Goal: Navigation & Orientation: Understand site structure

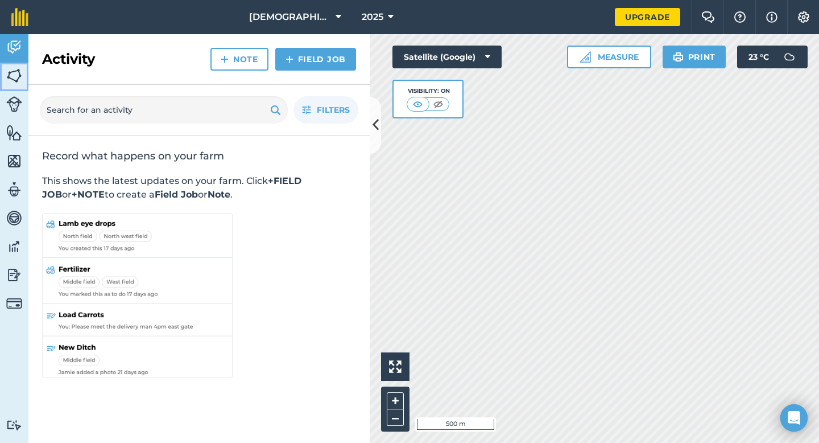
click at [9, 75] on img at bounding box center [14, 75] width 16 height 17
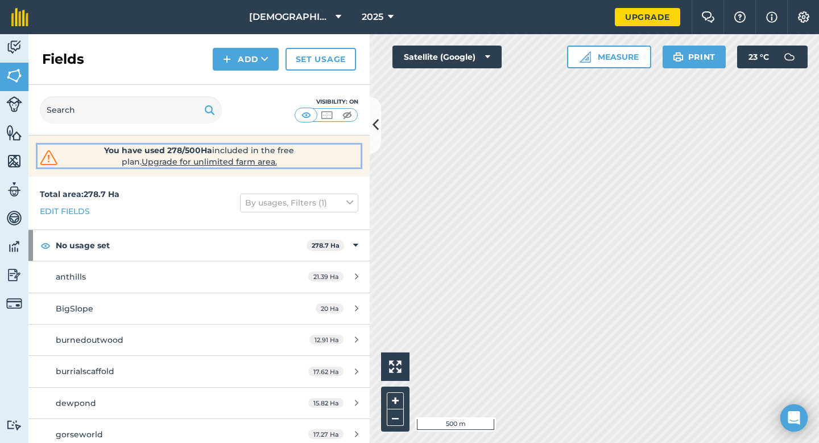
click at [104, 145] on strong "You have used 278/500Ha" at bounding box center [158, 150] width 108 height 10
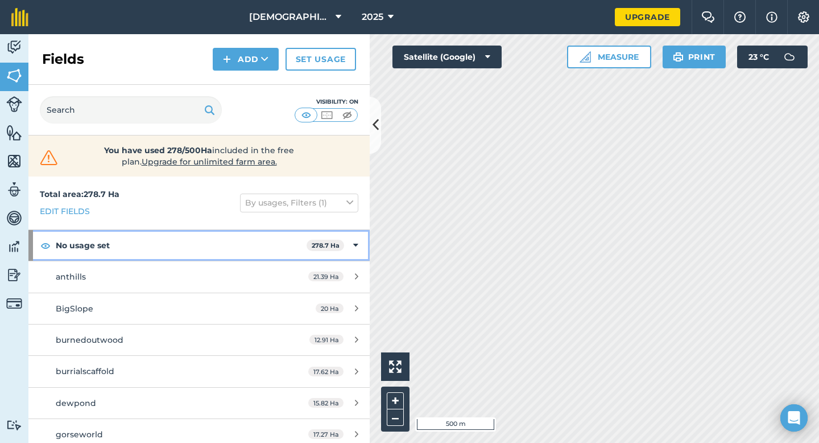
click at [150, 245] on strong "No usage set" at bounding box center [181, 245] width 251 height 31
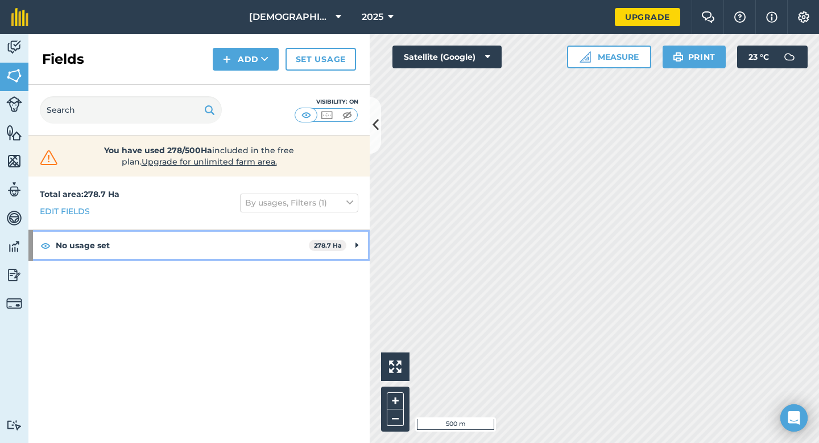
click at [150, 245] on strong "No usage set" at bounding box center [182, 245] width 253 height 31
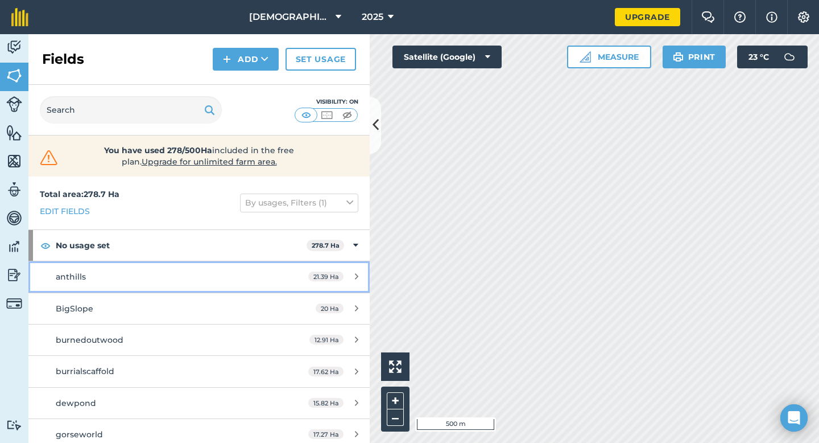
click at [287, 272] on link "anthills 21.39 Ha" at bounding box center [198, 276] width 341 height 31
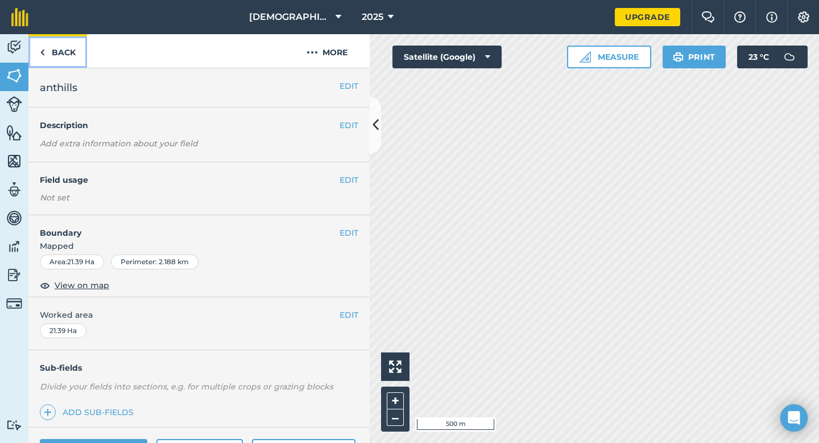
click at [37, 55] on link "Back" at bounding box center [57, 51] width 59 height 34
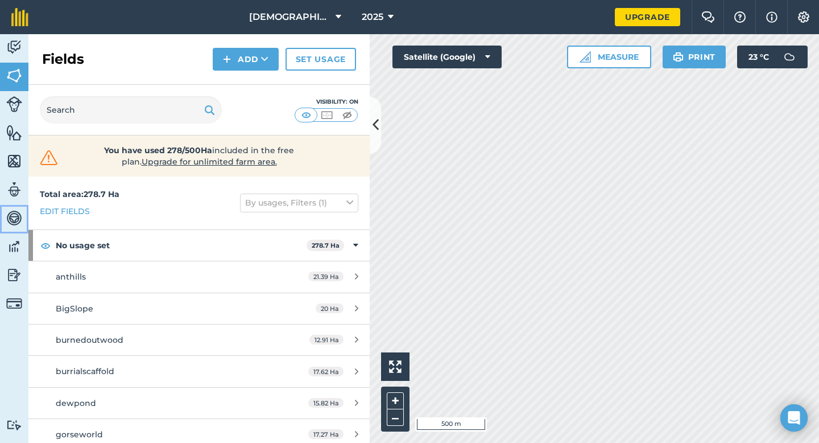
click at [12, 218] on img at bounding box center [14, 217] width 16 height 17
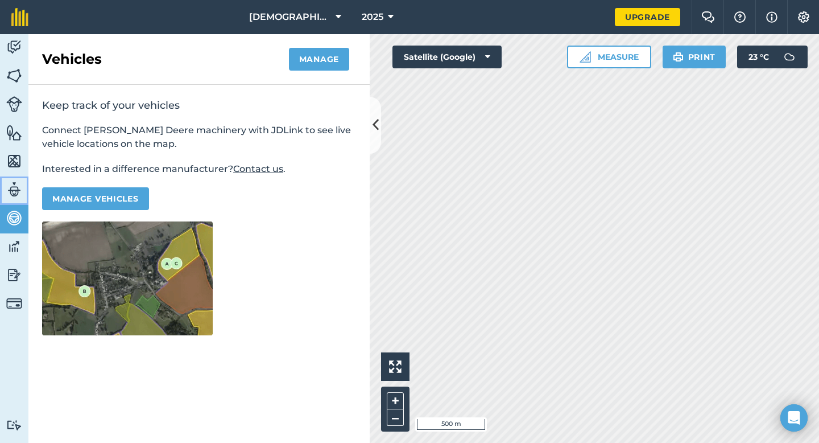
click at [11, 193] on img at bounding box center [14, 189] width 16 height 17
select select "MEMBER"
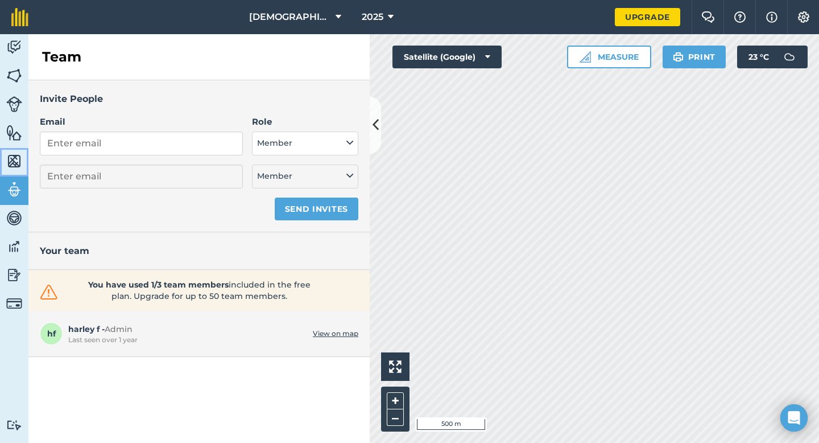
click at [19, 162] on img at bounding box center [14, 160] width 16 height 17
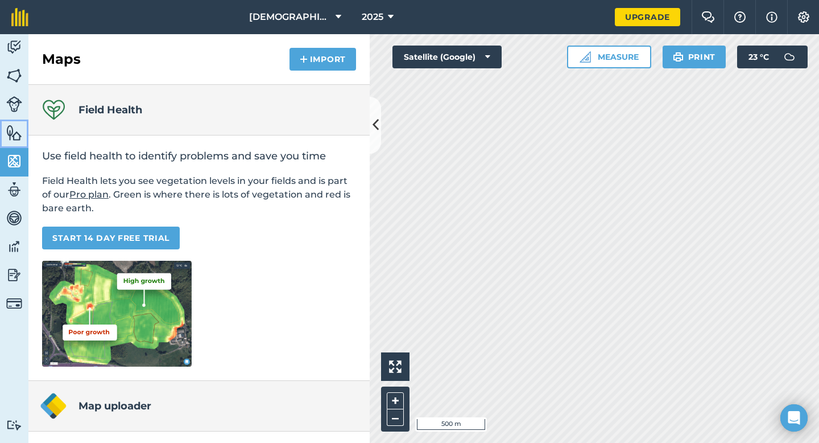
click at [16, 132] on img at bounding box center [14, 132] width 16 height 17
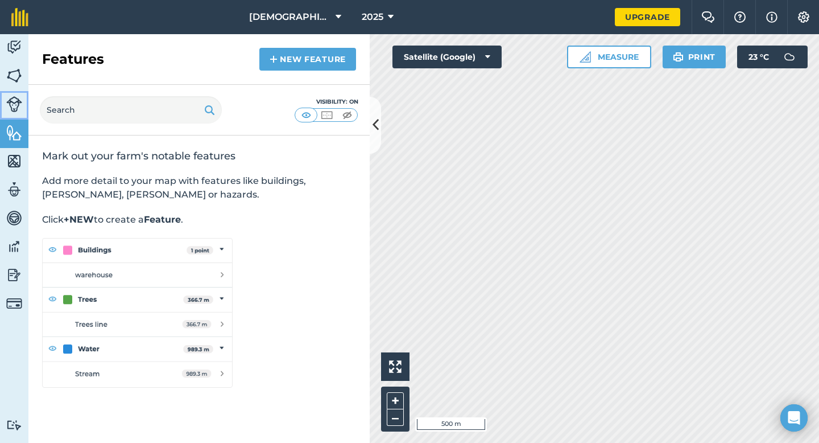
click at [10, 104] on img at bounding box center [14, 104] width 16 height 16
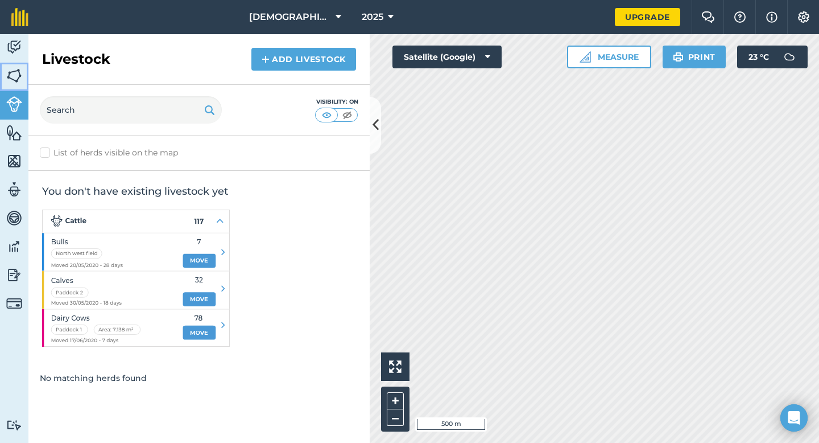
click at [14, 79] on img at bounding box center [14, 75] width 16 height 17
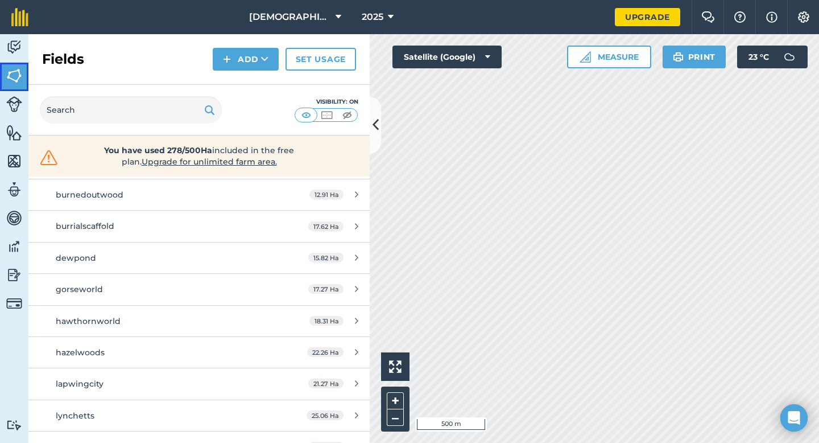
scroll to position [147, 0]
click at [325, 16] on span "harleyfarmssouth" at bounding box center [290, 17] width 82 height 14
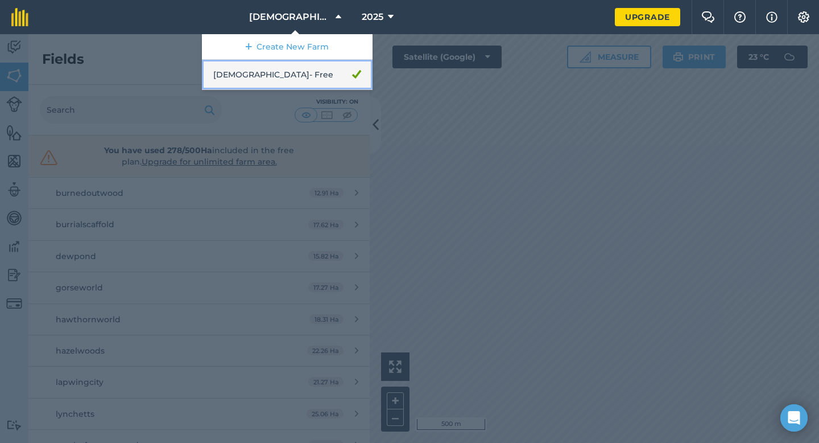
click at [300, 75] on link "harleyfarmssouth - Free" at bounding box center [287, 75] width 171 height 30
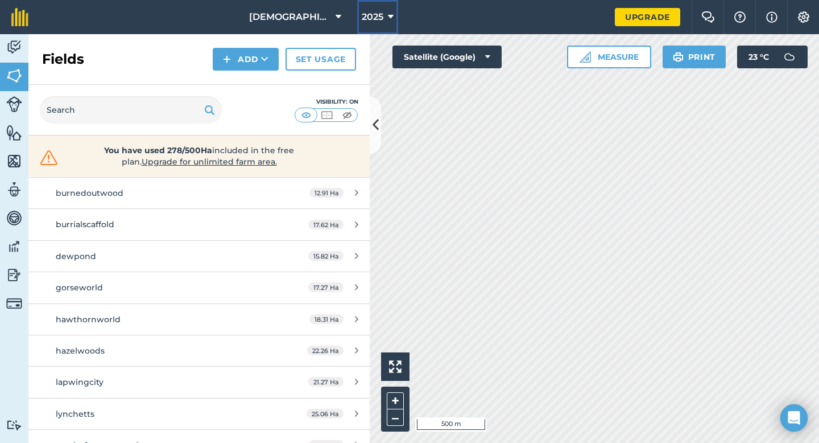
click at [377, 18] on span "2025" at bounding box center [373, 17] width 22 height 14
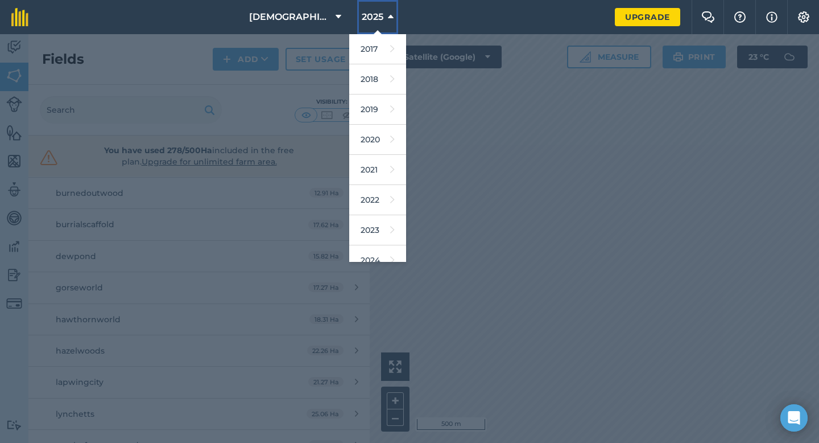
click at [377, 19] on span "2025" at bounding box center [373, 17] width 22 height 14
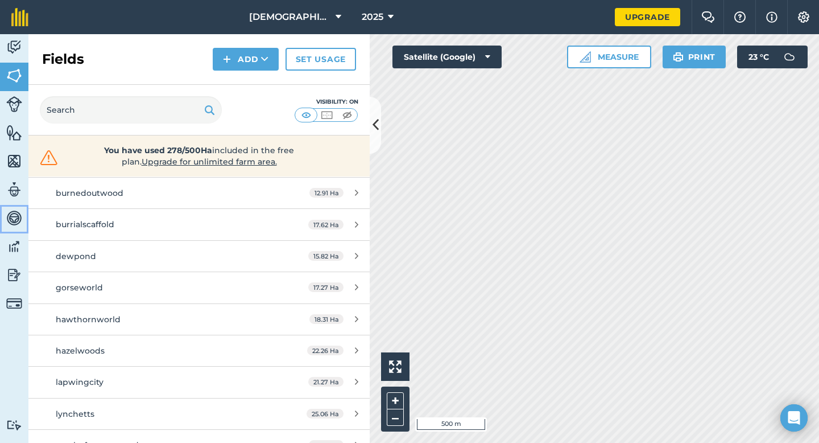
click at [15, 218] on img at bounding box center [14, 217] width 16 height 17
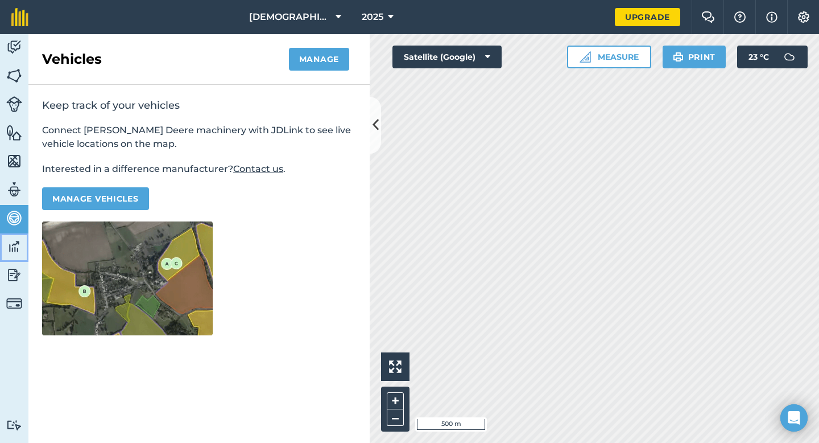
click at [15, 246] on img at bounding box center [14, 246] width 16 height 17
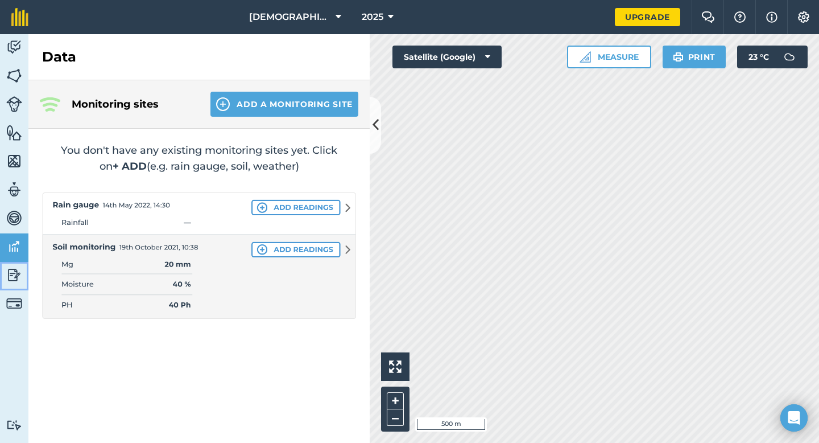
click at [7, 278] on img at bounding box center [14, 274] width 16 height 17
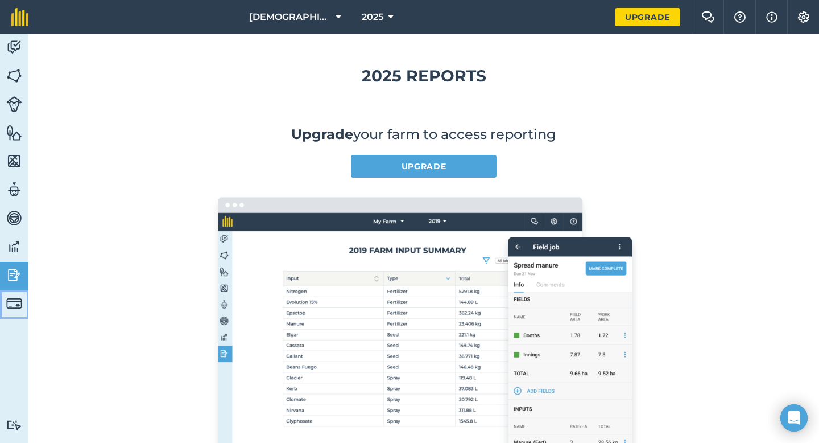
click at [11, 305] on img at bounding box center [14, 303] width 16 height 16
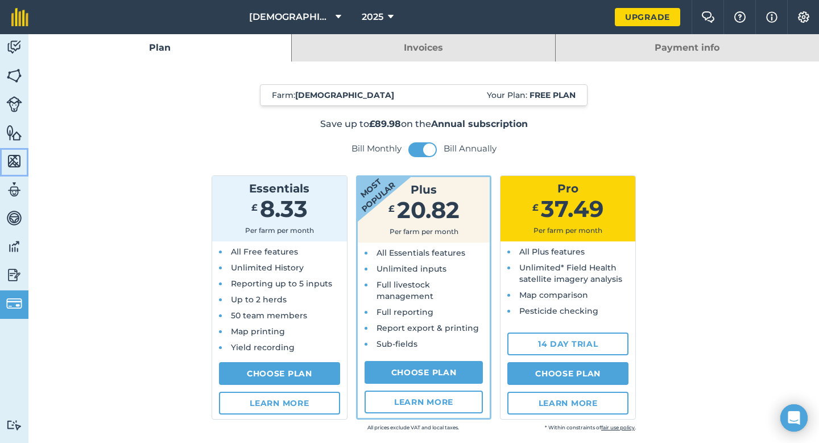
click at [20, 154] on img at bounding box center [14, 160] width 16 height 17
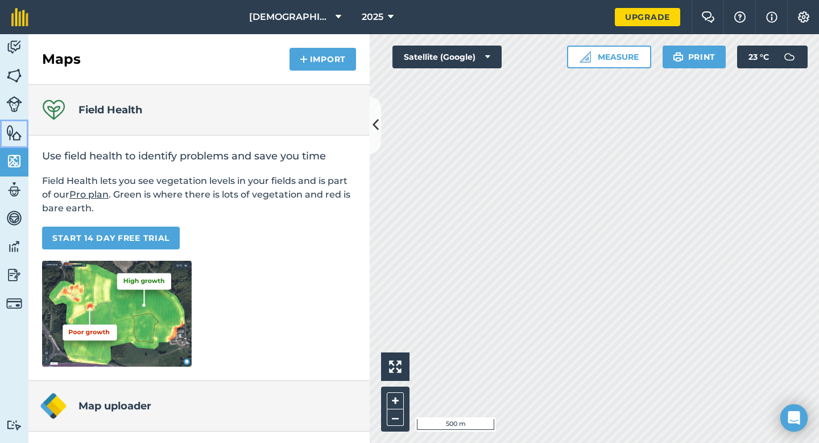
click at [18, 138] on img at bounding box center [14, 132] width 16 height 17
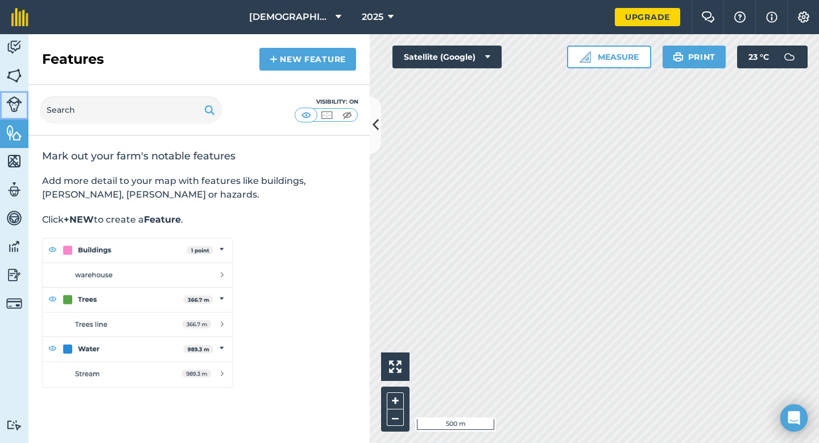
click at [19, 114] on link "Livestock" at bounding box center [14, 105] width 28 height 28
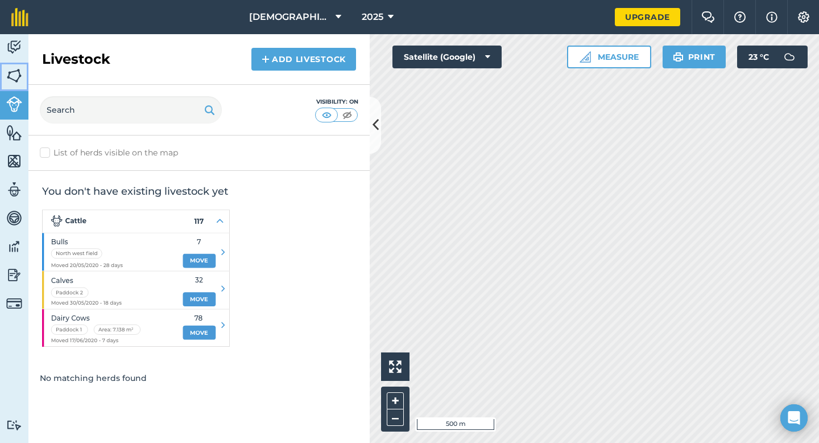
click at [19, 78] on img at bounding box center [14, 75] width 16 height 17
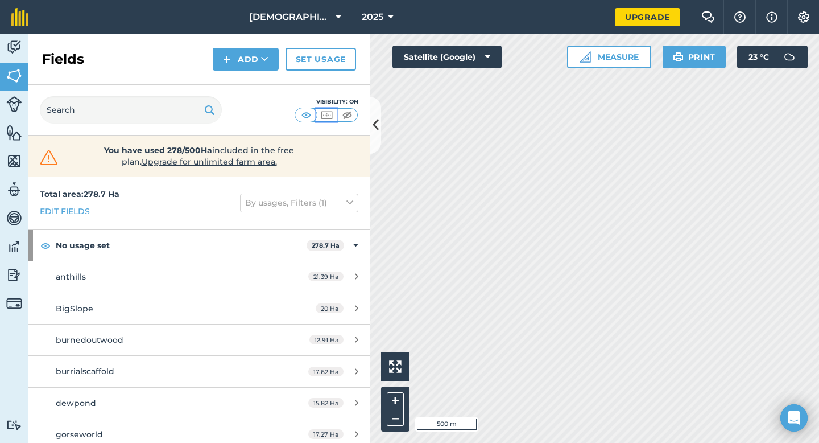
click at [328, 113] on img at bounding box center [327, 114] width 14 height 11
click at [348, 115] on img at bounding box center [347, 114] width 14 height 11
click at [330, 117] on img at bounding box center [327, 114] width 14 height 11
click at [305, 115] on img at bounding box center [306, 114] width 14 height 11
click at [333, 111] on button at bounding box center [326, 115] width 20 height 13
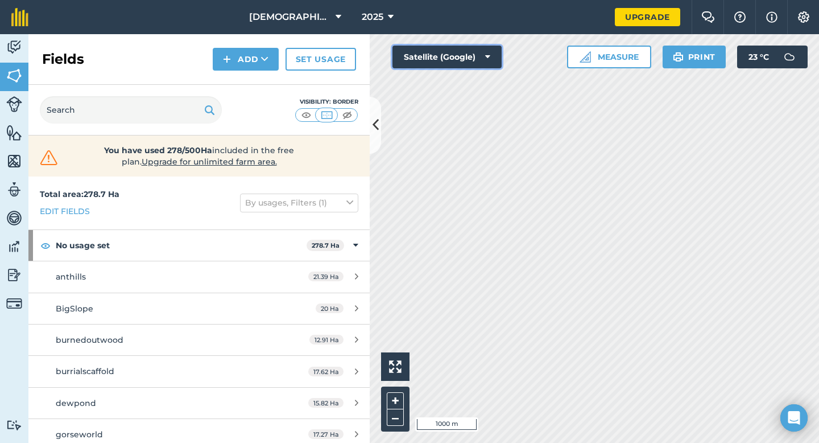
click at [488, 50] on button "Satellite (Google)" at bounding box center [446, 57] width 109 height 23
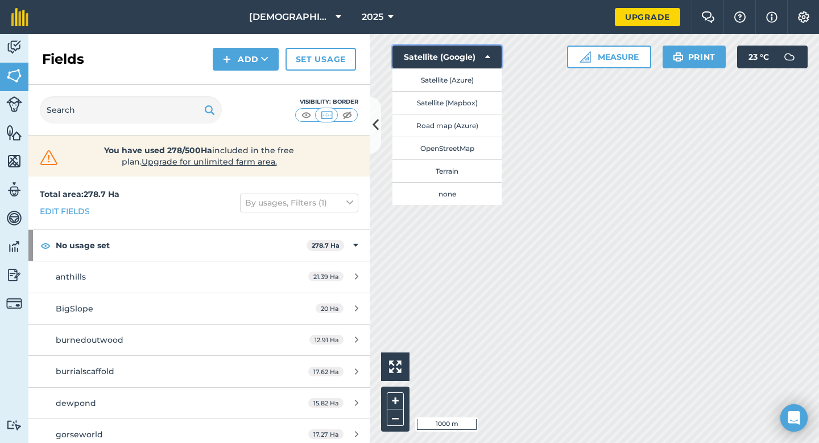
click at [487, 51] on icon at bounding box center [487, 56] width 5 height 11
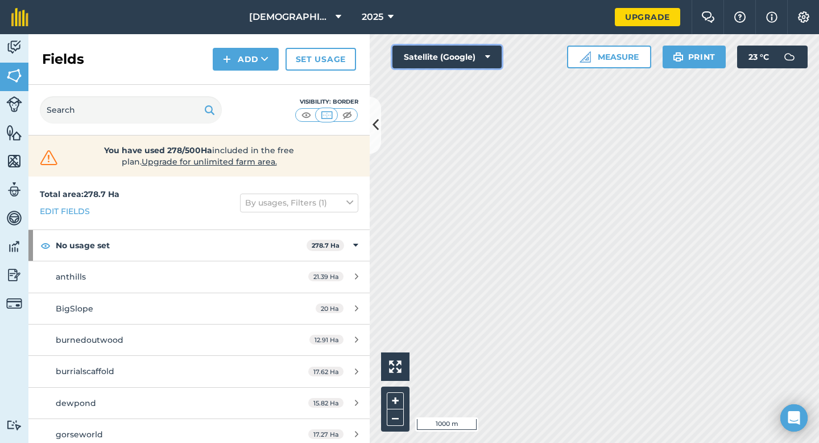
click at [487, 52] on icon at bounding box center [487, 56] width 5 height 11
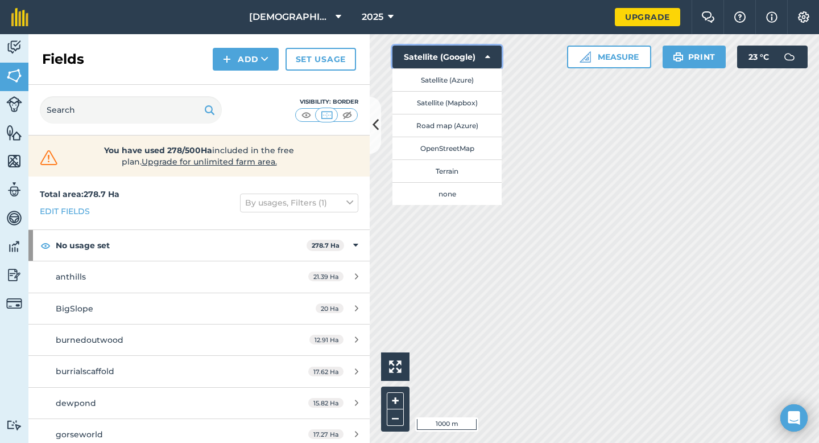
click at [487, 52] on icon at bounding box center [487, 56] width 5 height 11
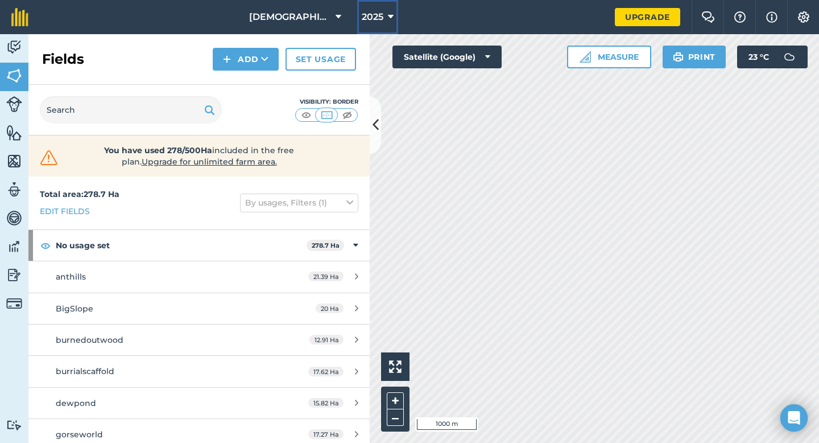
click at [383, 22] on span "2025" at bounding box center [373, 17] width 22 height 14
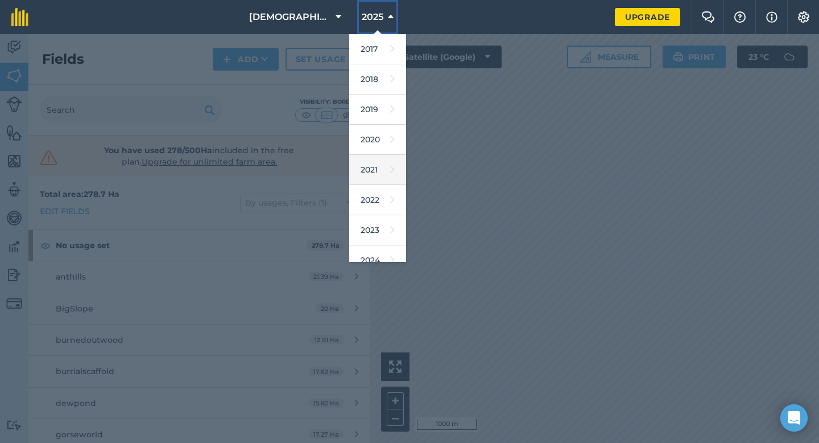
scroll to position [38, 0]
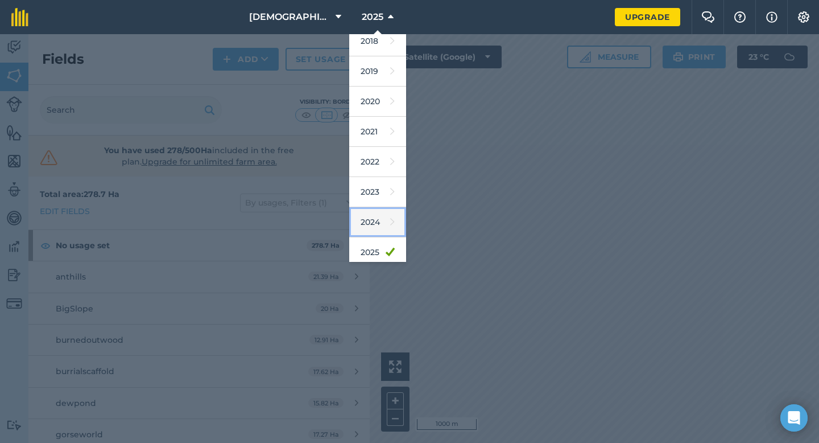
click at [373, 217] on link "2024" at bounding box center [377, 222] width 57 height 30
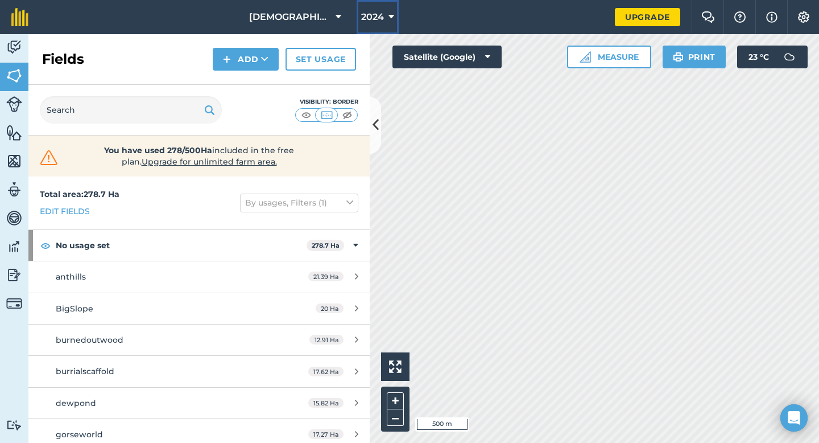
click at [378, 15] on span "2024" at bounding box center [372, 17] width 23 height 14
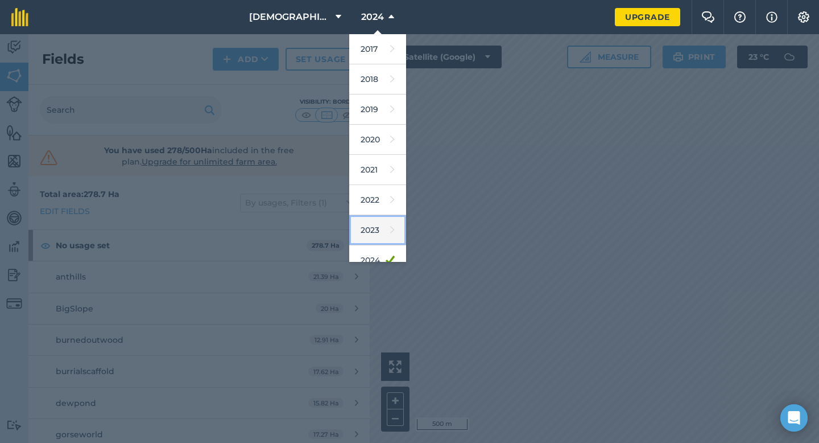
click at [367, 234] on link "2023" at bounding box center [377, 230] width 57 height 30
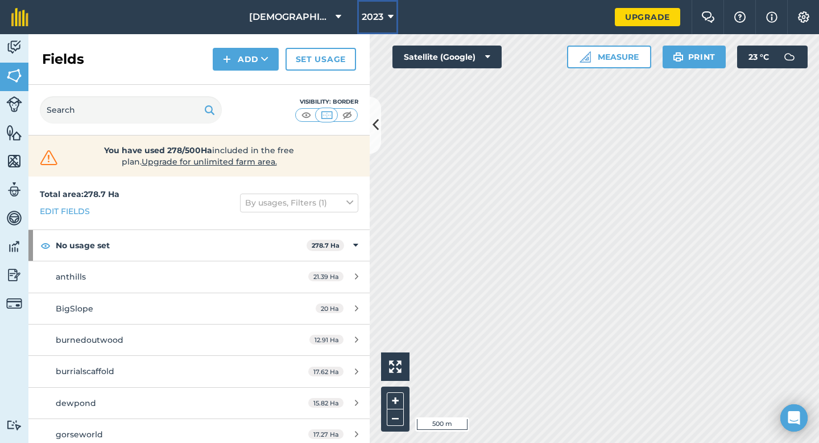
click at [378, 19] on span "2023" at bounding box center [373, 17] width 22 height 14
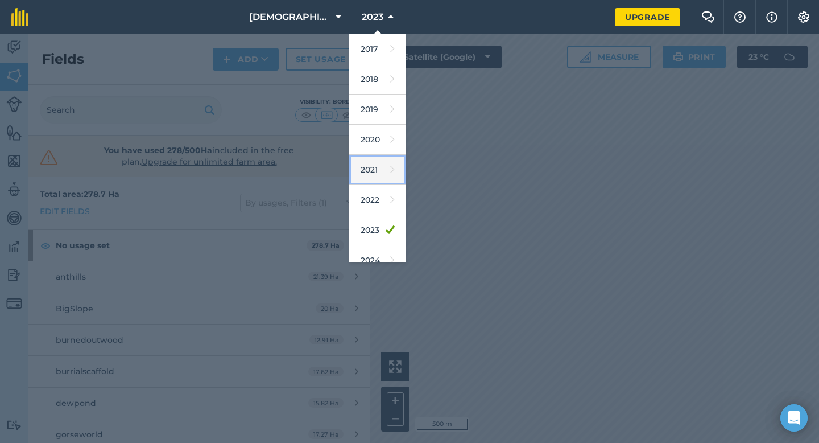
click at [381, 178] on link "2021" at bounding box center [377, 170] width 57 height 30
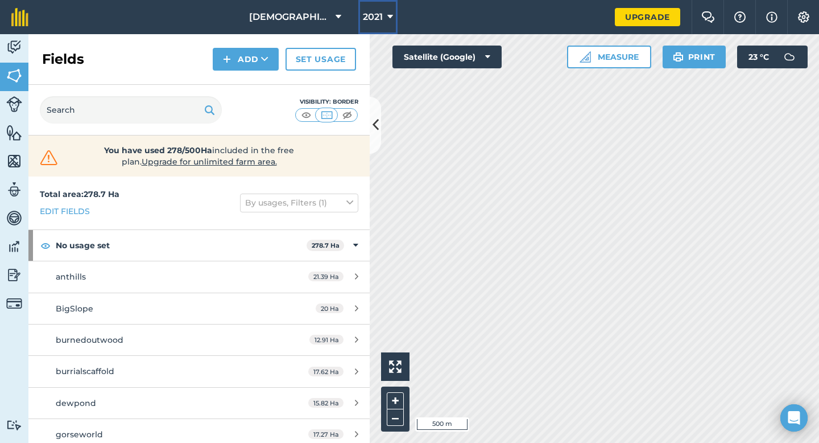
click at [375, 21] on span "2021" at bounding box center [373, 17] width 20 height 14
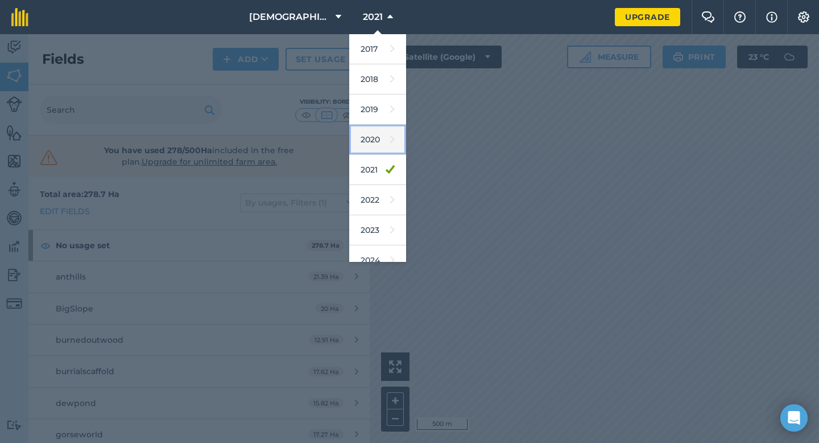
click at [380, 134] on link "2020" at bounding box center [377, 140] width 57 height 30
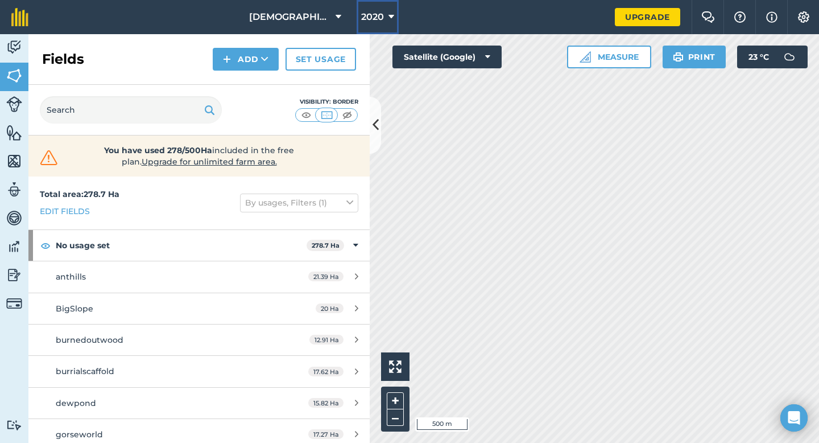
click at [383, 15] on span "2020" at bounding box center [372, 17] width 23 height 14
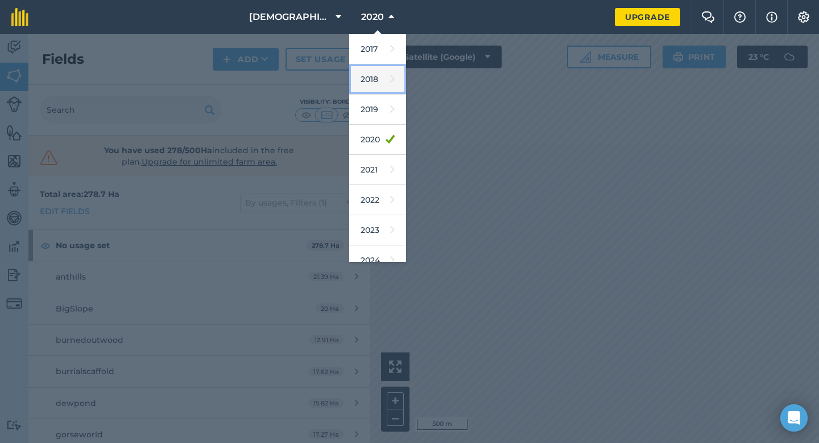
click at [387, 73] on link "2018" at bounding box center [377, 79] width 57 height 30
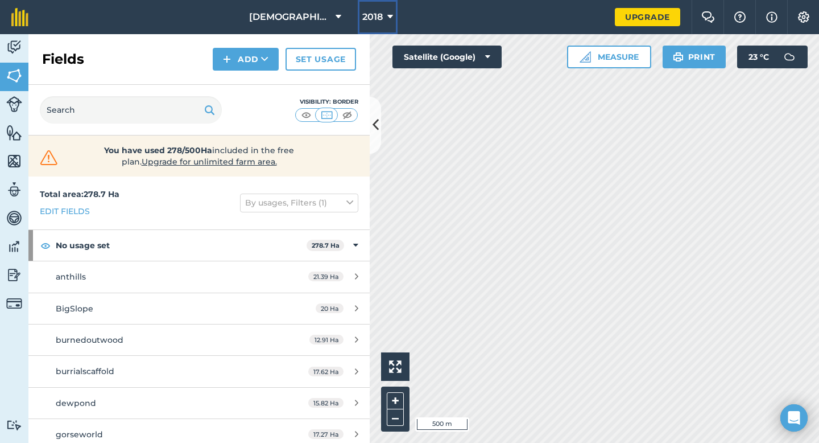
click at [384, 15] on button "2018" at bounding box center [378, 17] width 40 height 34
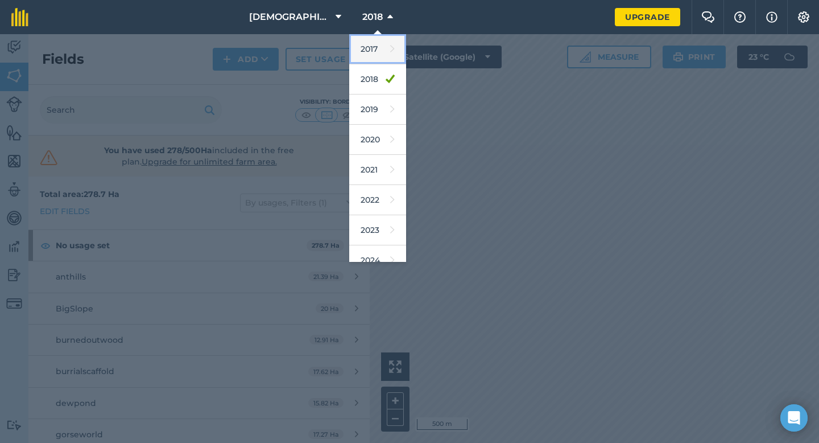
click at [381, 42] on link "2017" at bounding box center [377, 49] width 57 height 30
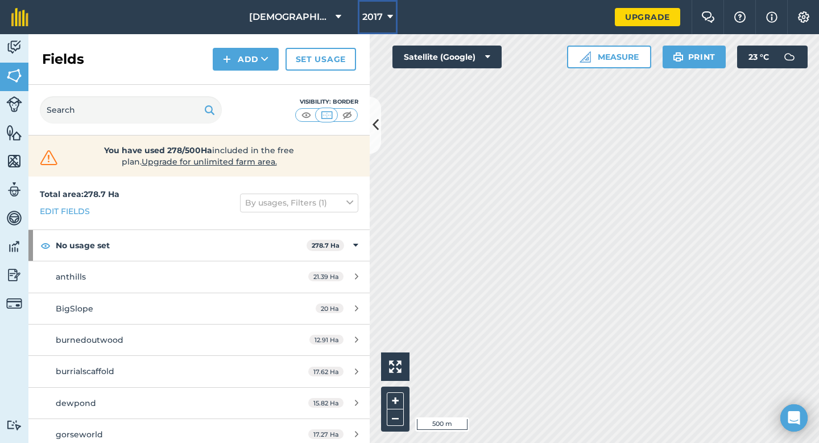
click at [378, 15] on span "2017" at bounding box center [372, 17] width 20 height 14
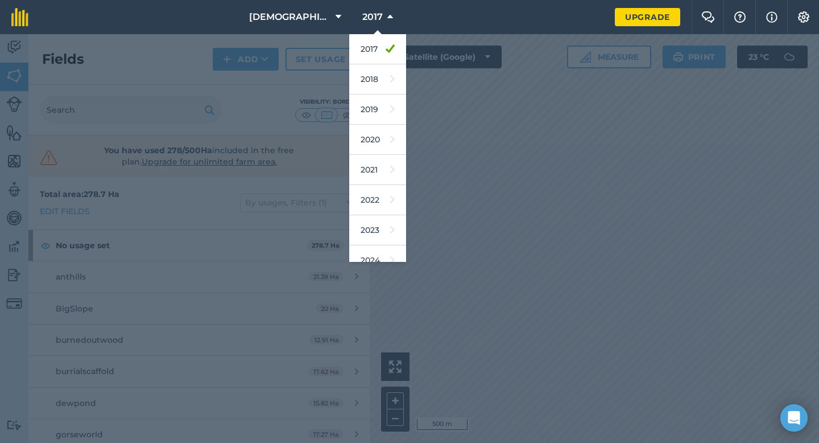
click at [423, 108] on div at bounding box center [409, 238] width 819 height 408
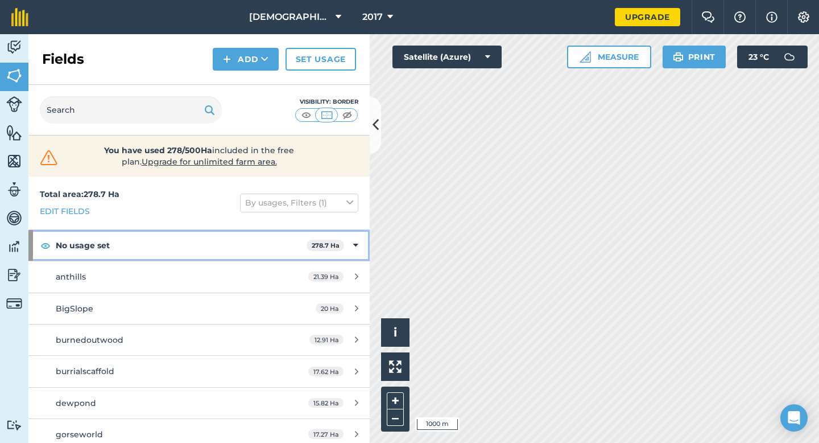
click at [354, 247] on icon at bounding box center [355, 245] width 5 height 13
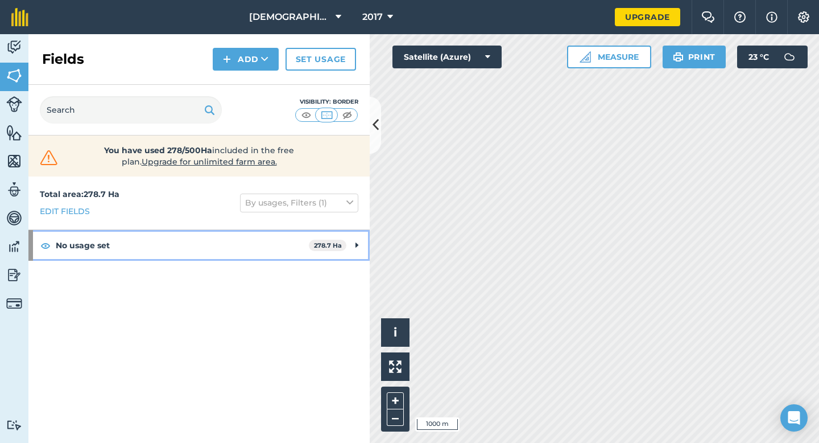
click at [353, 245] on div "No usage set 278.7 Ha" at bounding box center [198, 245] width 341 height 31
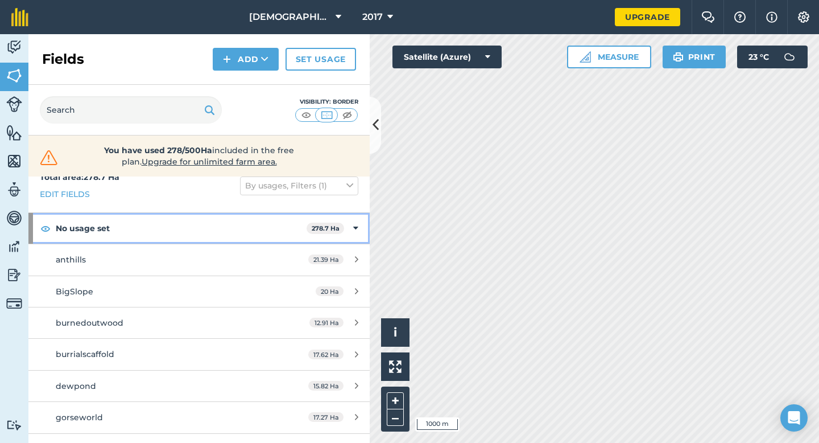
scroll to position [32, 0]
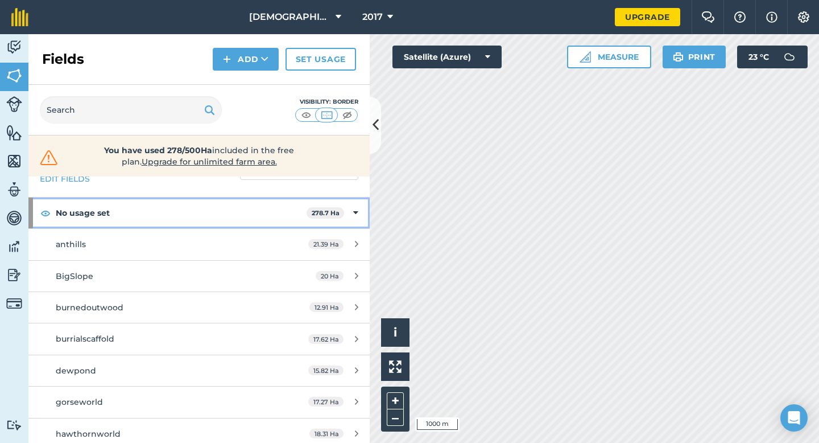
click at [84, 214] on strong "No usage set" at bounding box center [181, 212] width 251 height 31
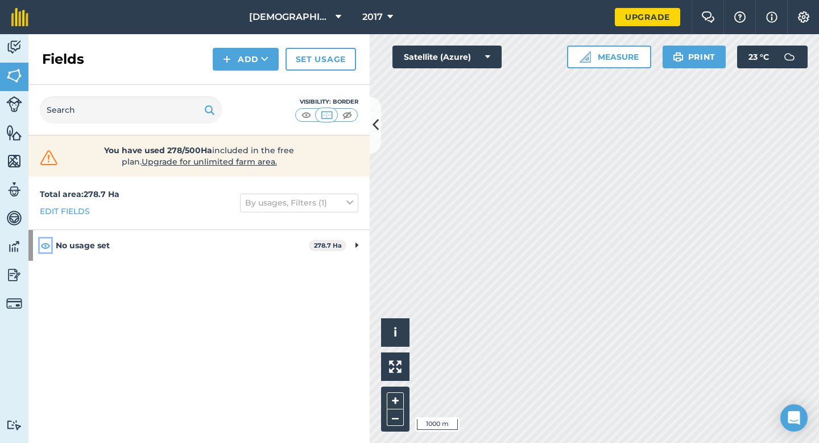
click at [44, 247] on img at bounding box center [45, 245] width 10 height 14
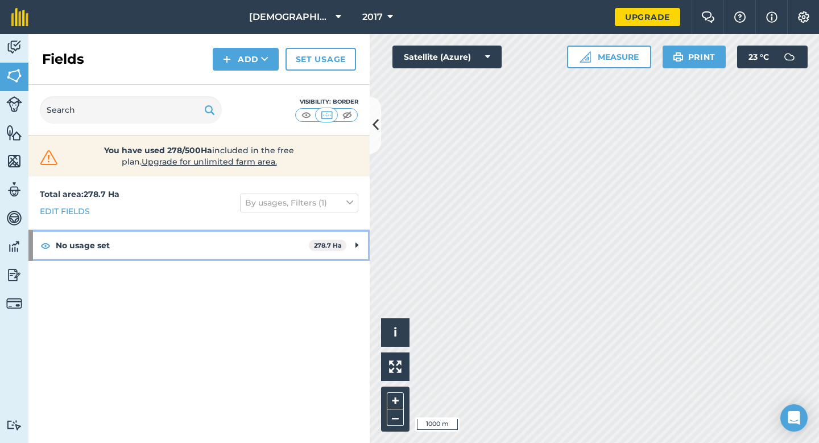
click at [71, 246] on strong "No usage set" at bounding box center [182, 245] width 253 height 31
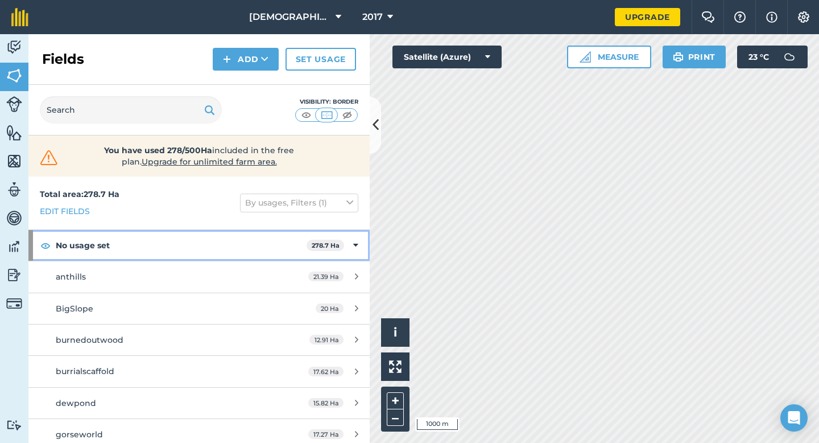
click at [303, 244] on strong "No usage set" at bounding box center [181, 245] width 251 height 31
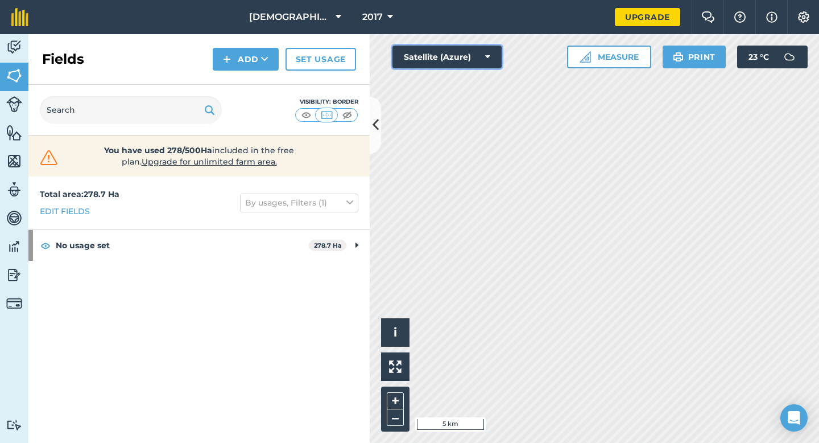
click at [445, 64] on button "Satellite (Azure)" at bounding box center [446, 57] width 109 height 23
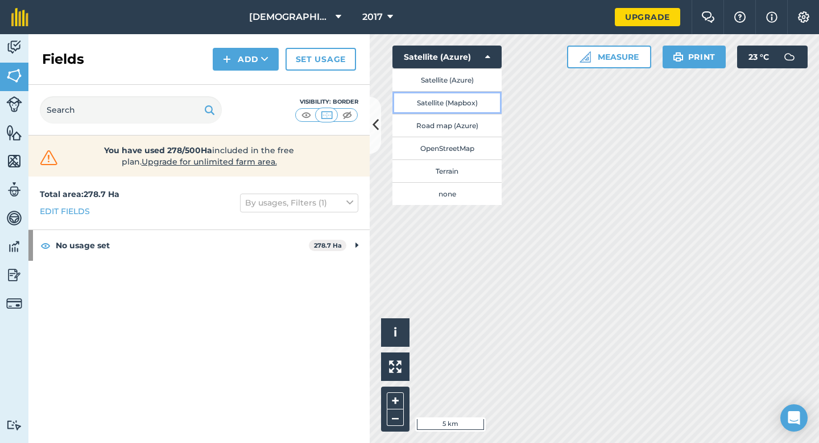
click at [454, 105] on button "Satellite (Mapbox)" at bounding box center [446, 102] width 109 height 23
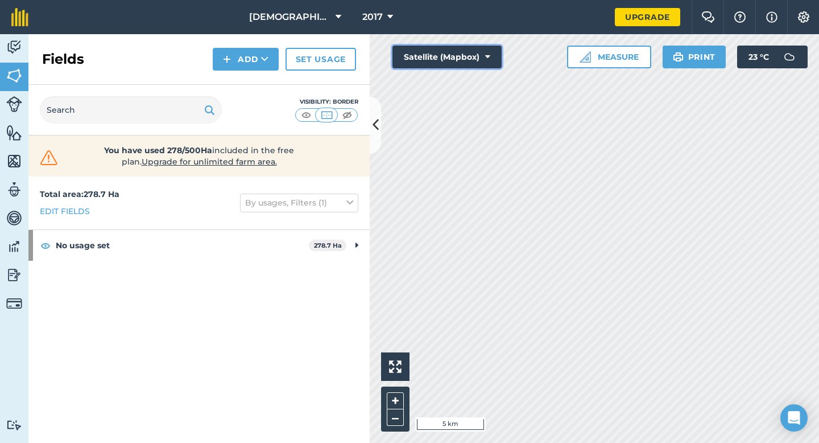
click at [464, 62] on button "Satellite (Mapbox)" at bounding box center [446, 57] width 109 height 23
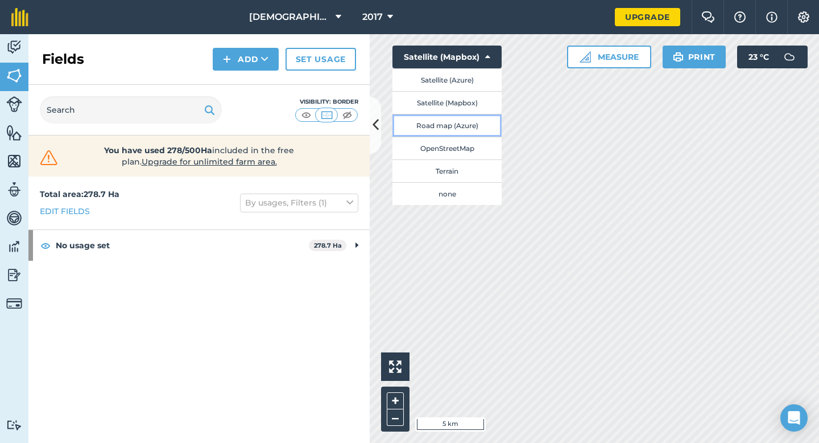
click at [466, 126] on button "Road map (Azure)" at bounding box center [446, 125] width 109 height 23
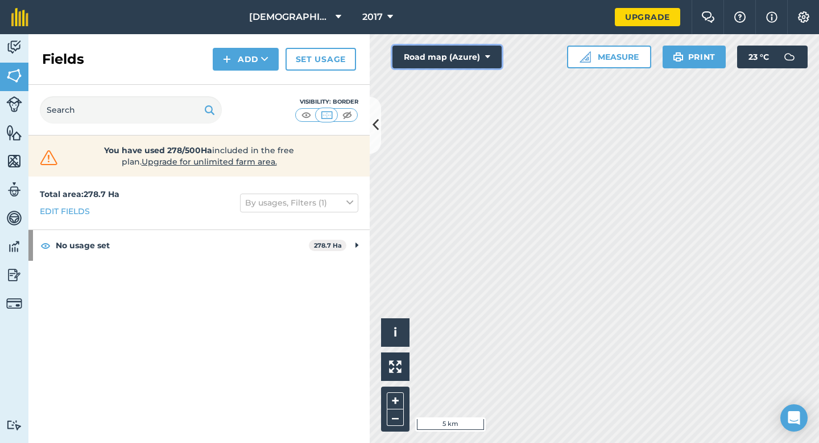
click at [474, 66] on button "Road map (Azure)" at bounding box center [446, 57] width 109 height 23
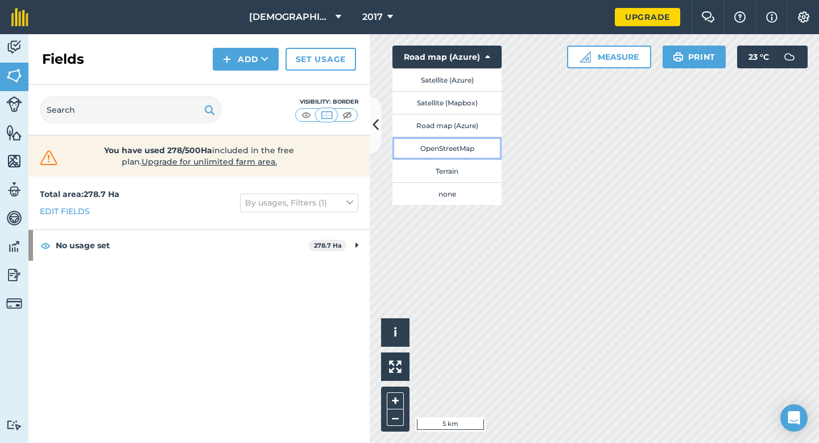
click at [461, 147] on button "OpenStreetMap" at bounding box center [446, 148] width 109 height 23
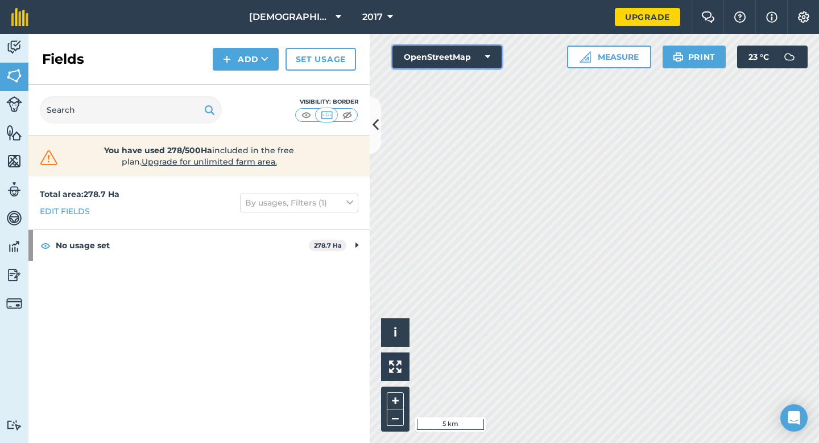
click at [473, 68] on button "OpenStreetMap" at bounding box center [446, 57] width 109 height 23
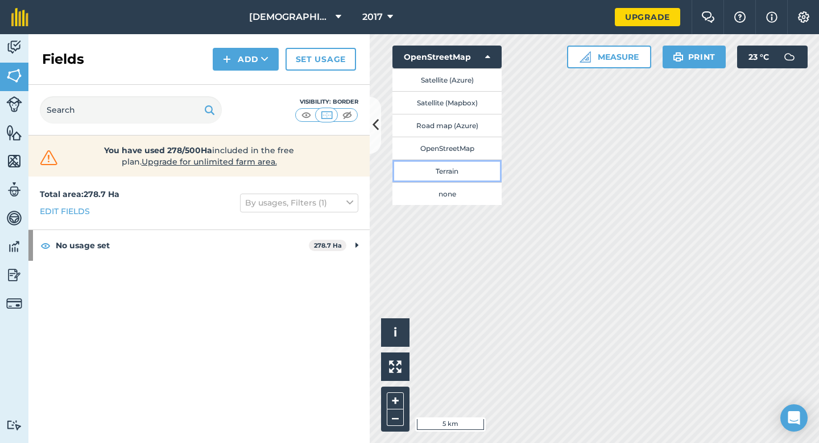
click at [475, 172] on button "Terrain" at bounding box center [446, 170] width 109 height 23
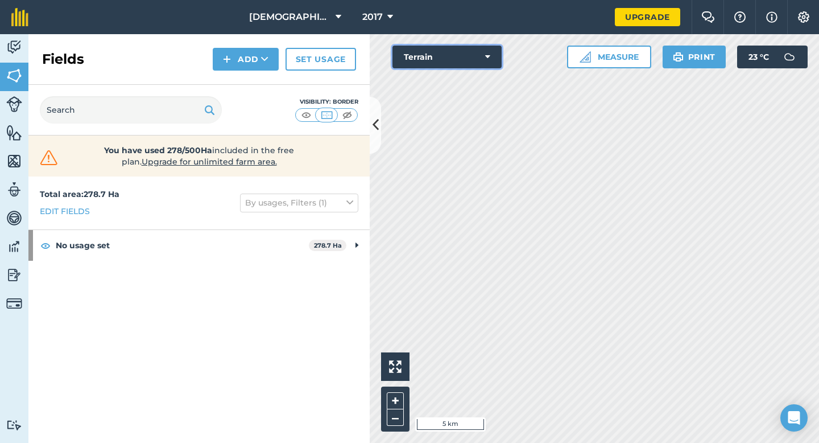
click at [480, 62] on button "Terrain" at bounding box center [446, 57] width 109 height 23
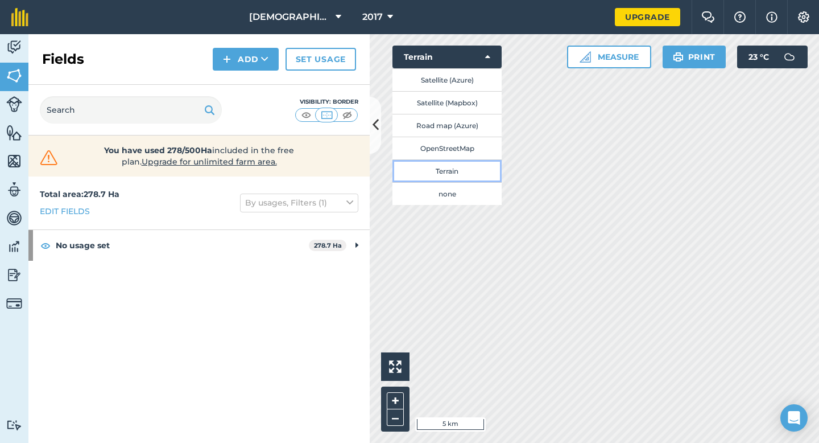
click at [469, 171] on button "Terrain" at bounding box center [446, 170] width 109 height 23
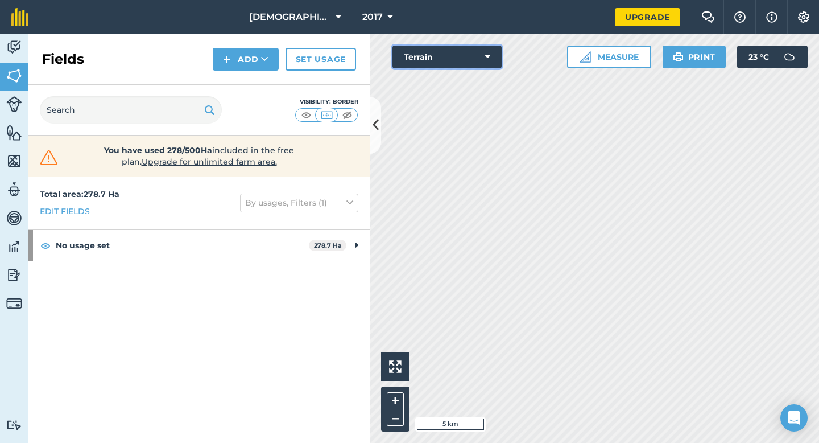
click at [489, 56] on icon at bounding box center [487, 56] width 5 height 11
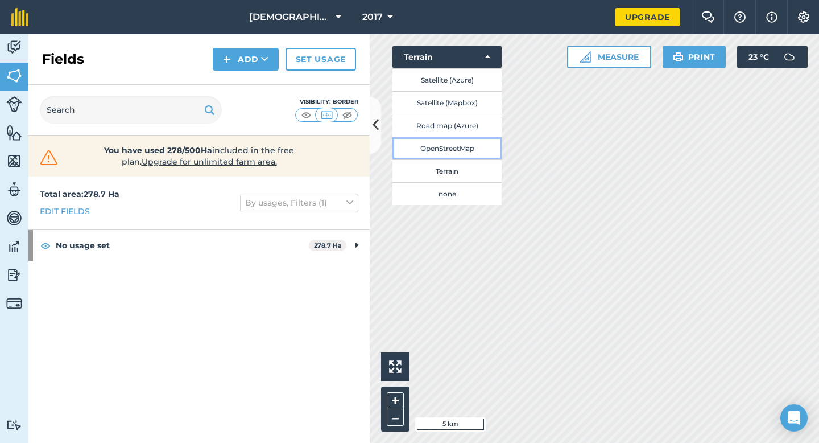
click at [483, 150] on button "OpenStreetMap" at bounding box center [446, 148] width 109 height 23
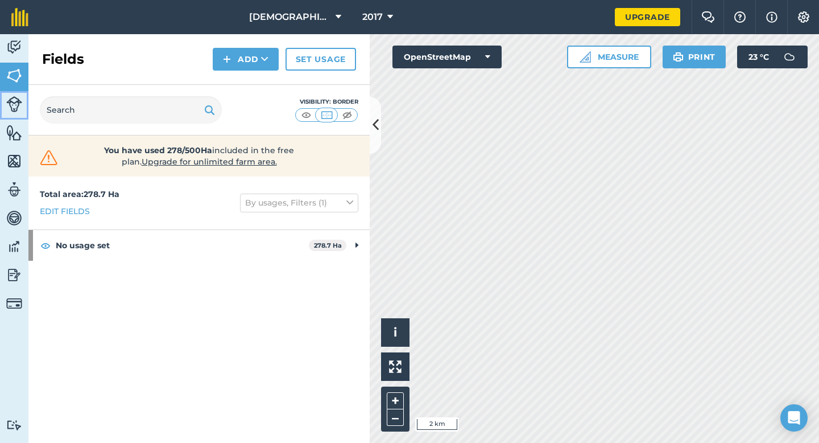
click at [14, 109] on img at bounding box center [14, 104] width 16 height 16
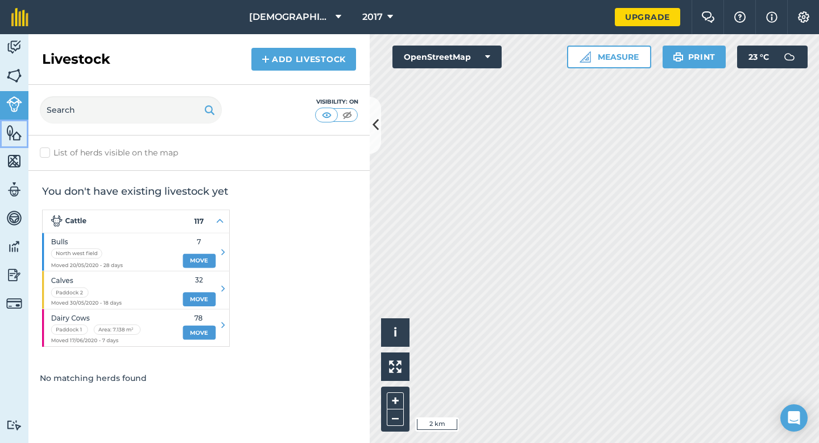
click at [13, 137] on img at bounding box center [14, 132] width 16 height 17
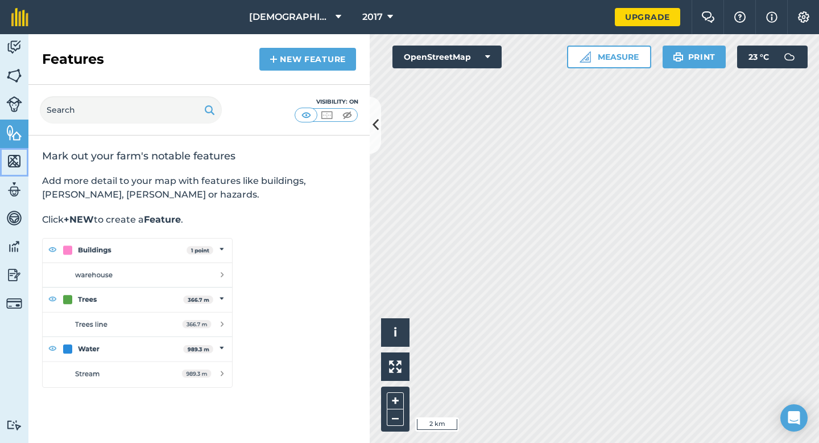
click at [18, 163] on img at bounding box center [14, 160] width 16 height 17
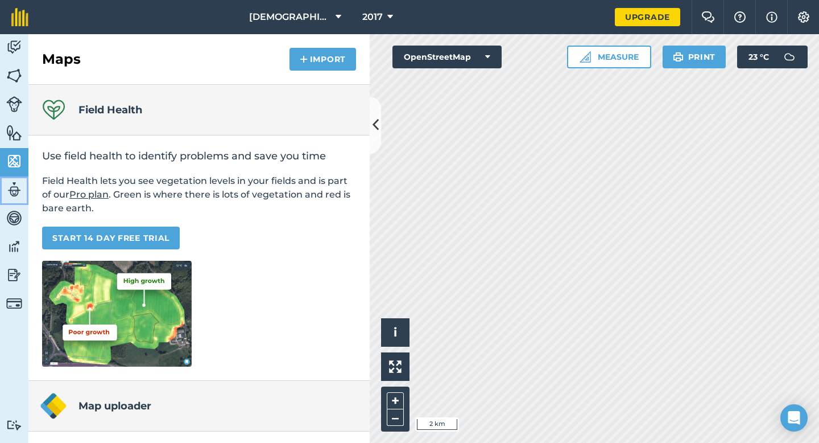
click at [10, 192] on img at bounding box center [14, 189] width 16 height 17
select select "MEMBER"
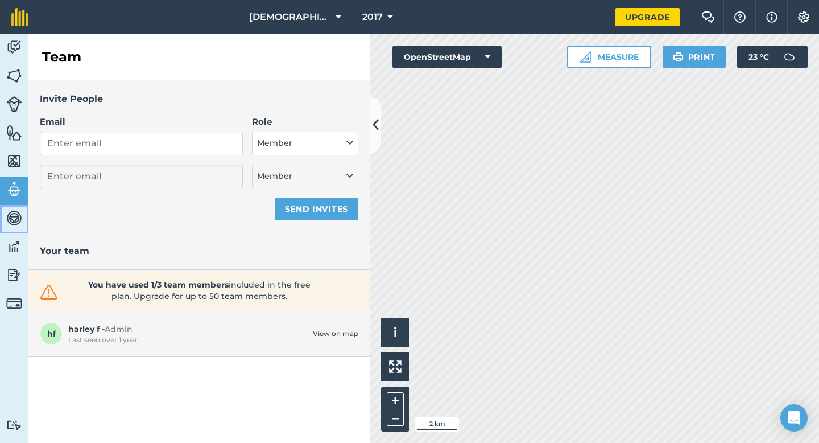
click at [13, 221] on img at bounding box center [14, 217] width 16 height 17
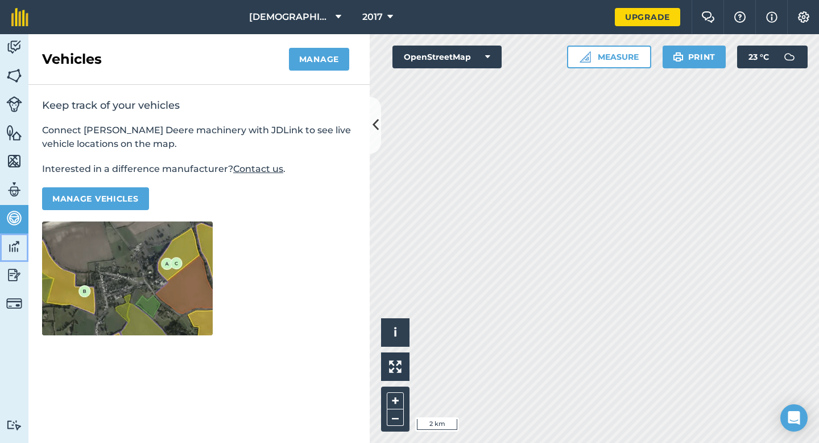
click at [13, 237] on link "Data" at bounding box center [14, 247] width 28 height 28
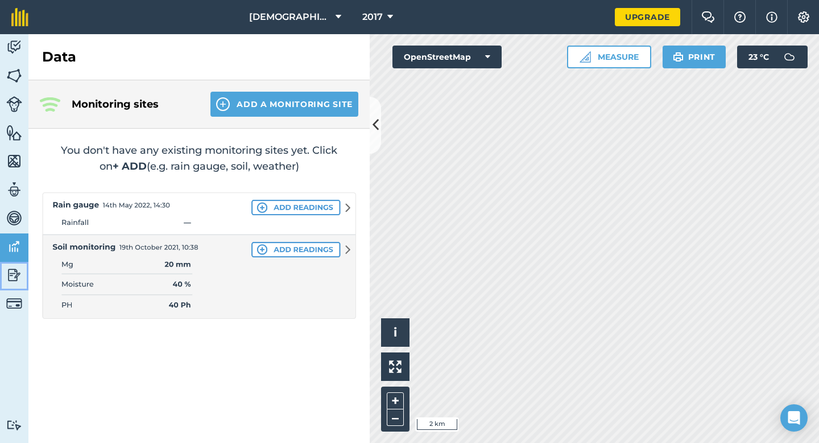
click at [11, 275] on img at bounding box center [14, 274] width 16 height 17
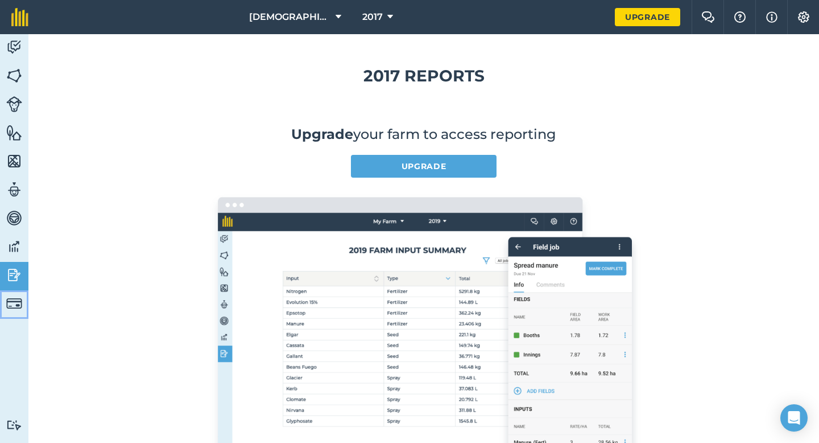
click at [14, 296] on img at bounding box center [14, 303] width 16 height 16
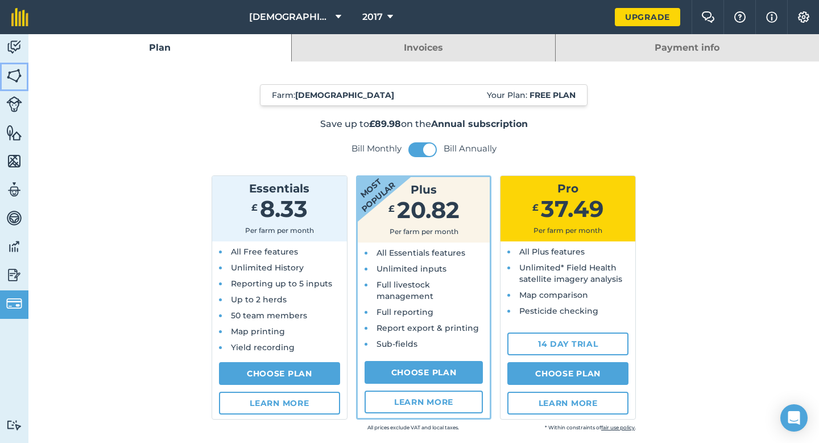
click at [12, 67] on img at bounding box center [14, 75] width 16 height 17
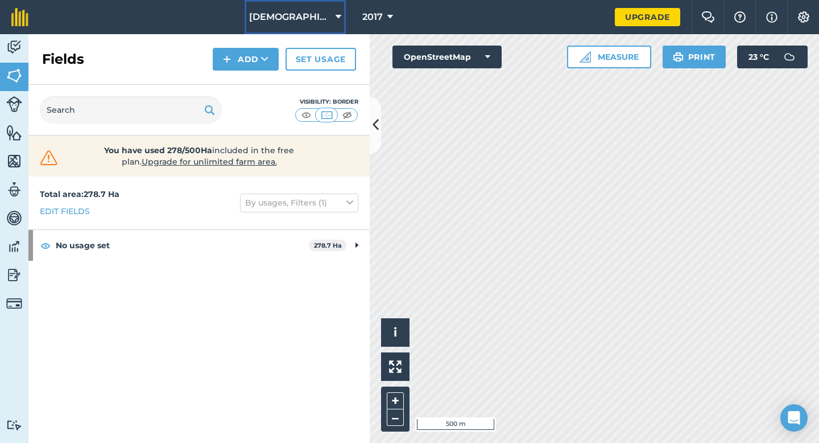
click at [324, 23] on span "harleyfarmssouth" at bounding box center [290, 17] width 82 height 14
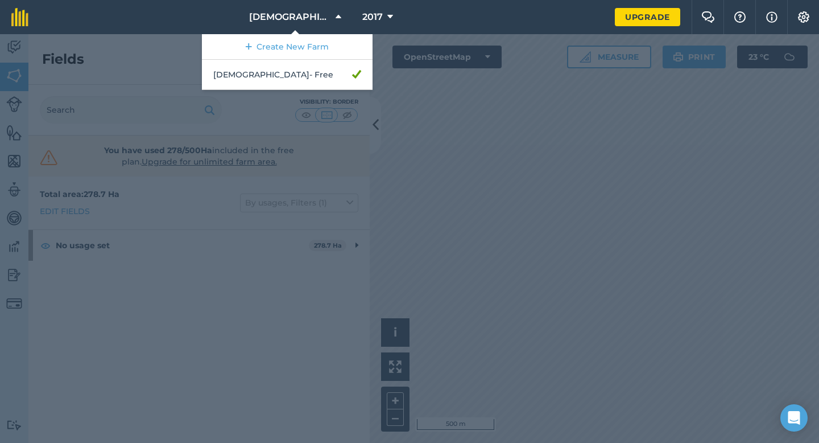
click at [251, 400] on div at bounding box center [409, 238] width 819 height 408
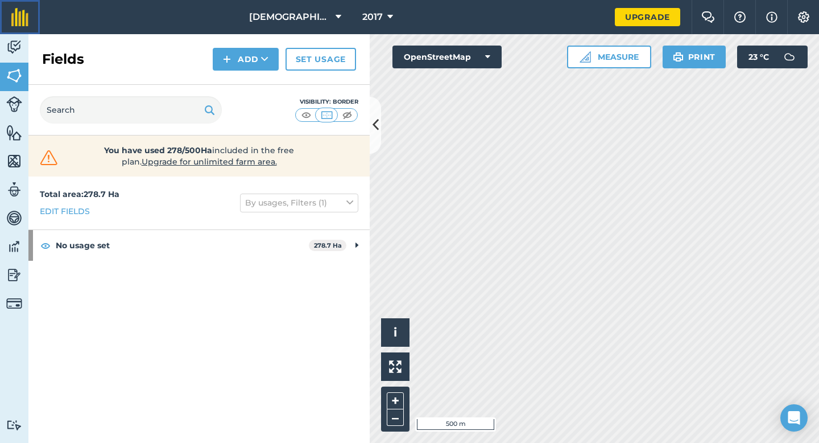
click at [26, 23] on img at bounding box center [19, 17] width 17 height 18
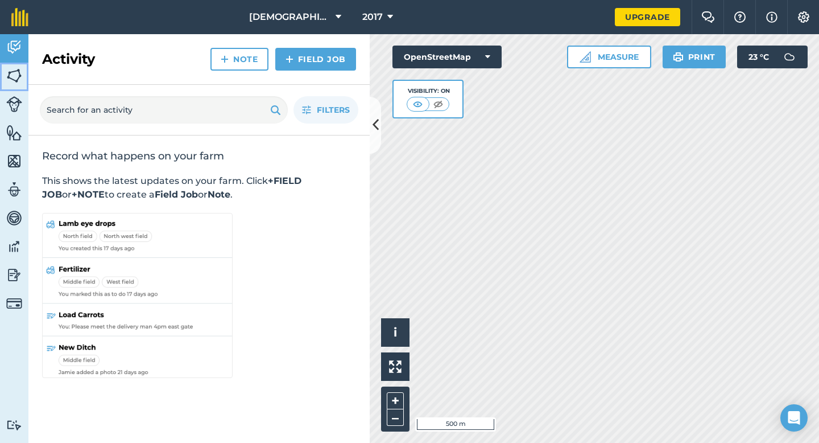
click at [14, 77] on img at bounding box center [14, 75] width 16 height 17
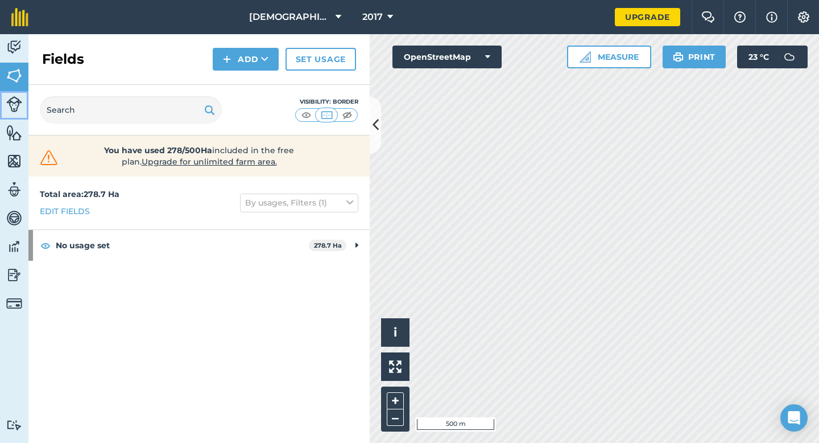
click at [14, 110] on img at bounding box center [14, 104] width 16 height 16
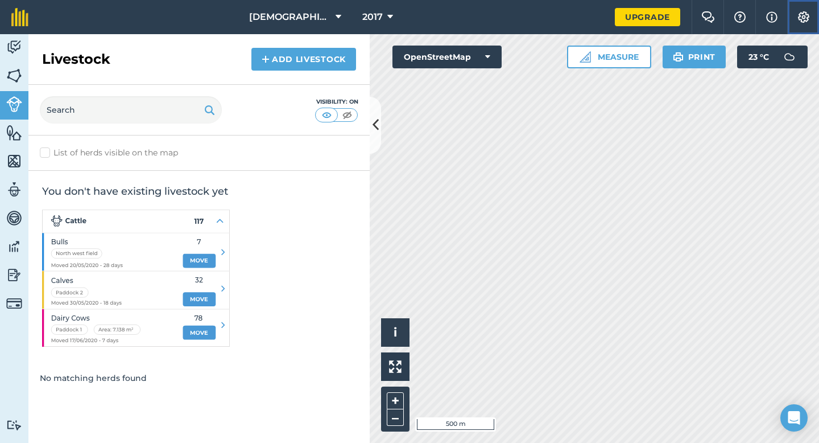
click at [802, 20] on img at bounding box center [804, 16] width 14 height 11
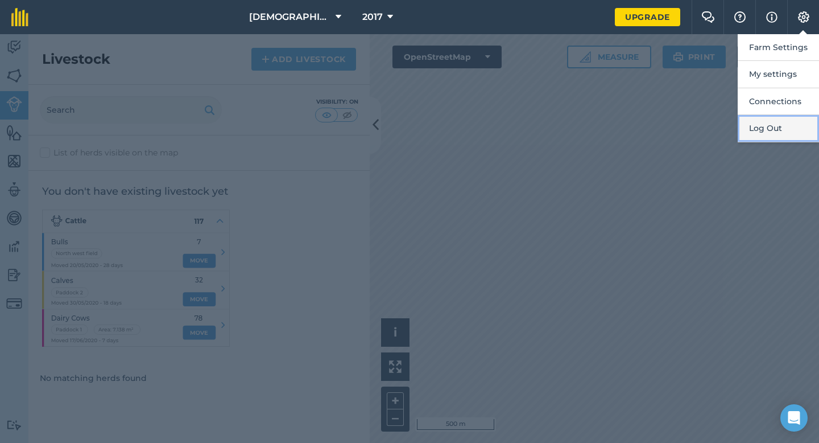
click at [752, 130] on button "Log Out" at bounding box center [778, 128] width 81 height 27
